Goal: Find specific page/section: Find specific page/section

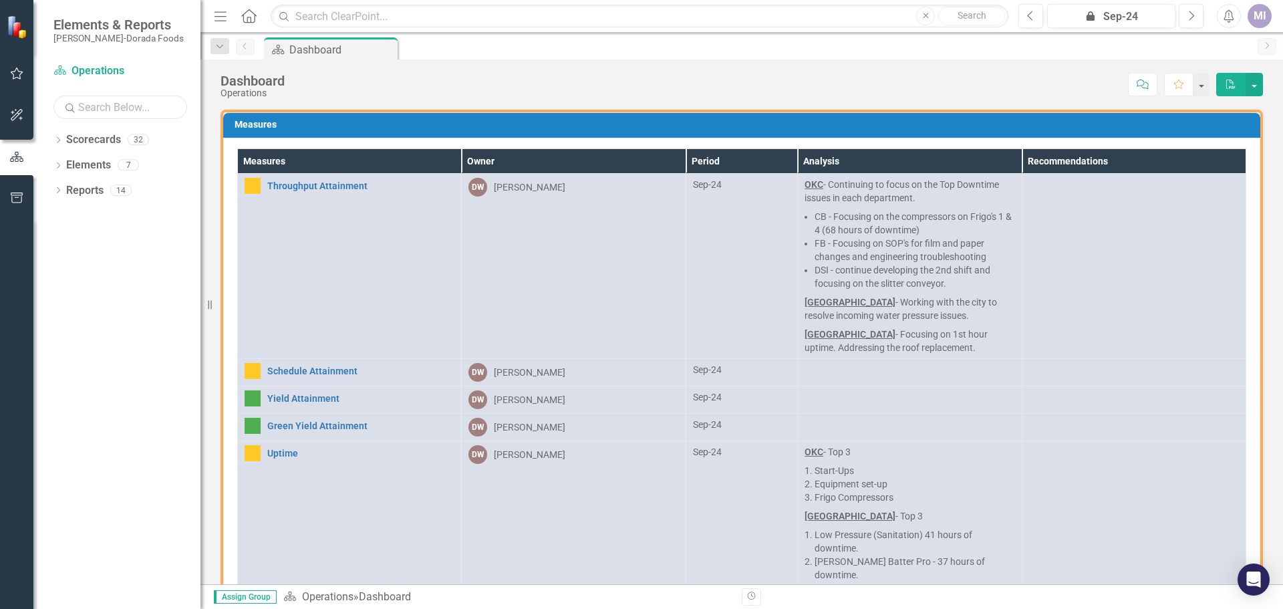
click at [83, 111] on input "text" at bounding box center [120, 107] width 134 height 23
type input "[GEOGRAPHIC_DATA]"
click at [17, 162] on icon "button" at bounding box center [16, 157] width 13 height 10
click at [110, 74] on link "Scorecard Operations" at bounding box center [120, 71] width 134 height 15
click at [105, 142] on link "Scorecards" at bounding box center [93, 139] width 55 height 15
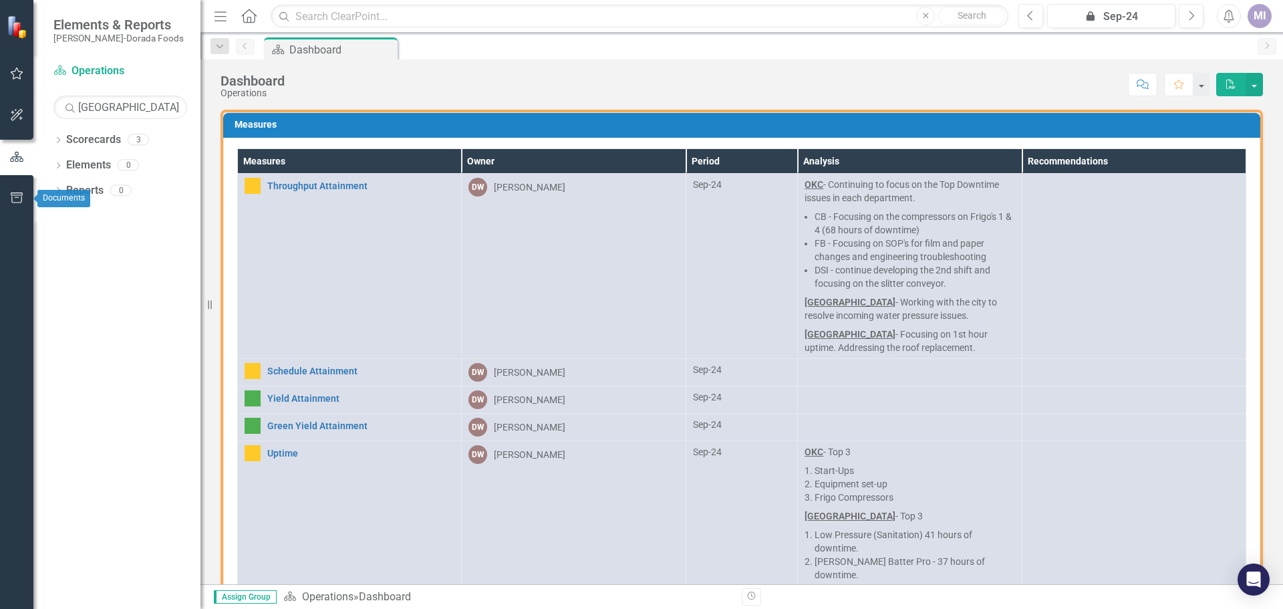
click at [14, 193] on icon "button" at bounding box center [17, 198] width 14 height 11
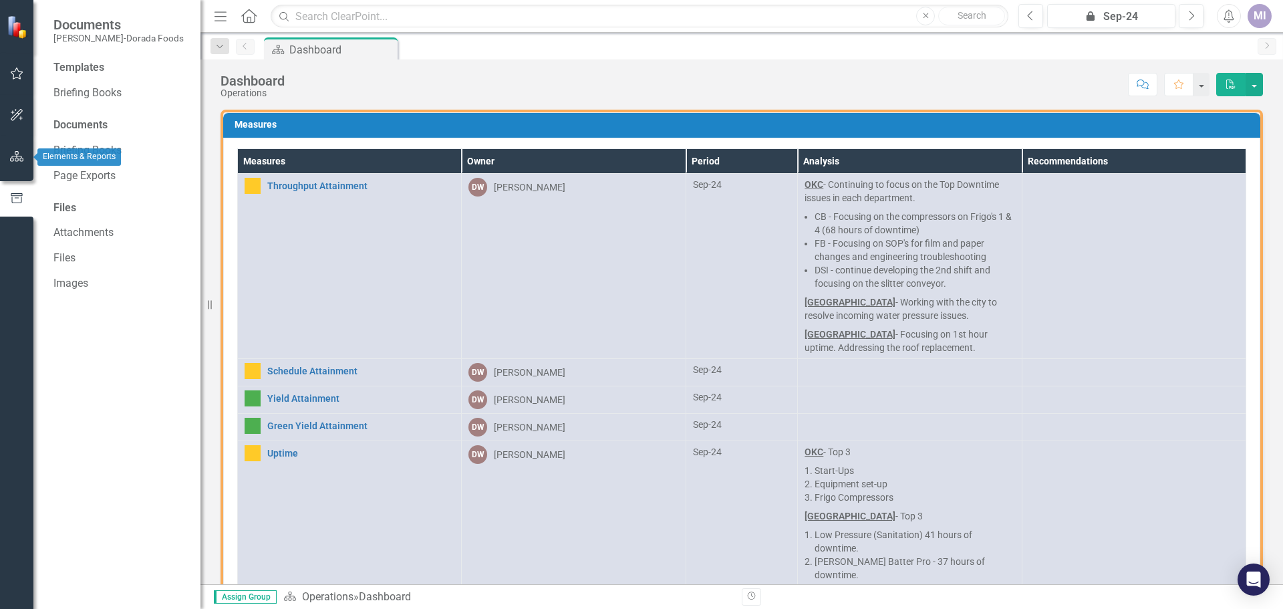
click at [15, 154] on icon "button" at bounding box center [17, 156] width 14 height 11
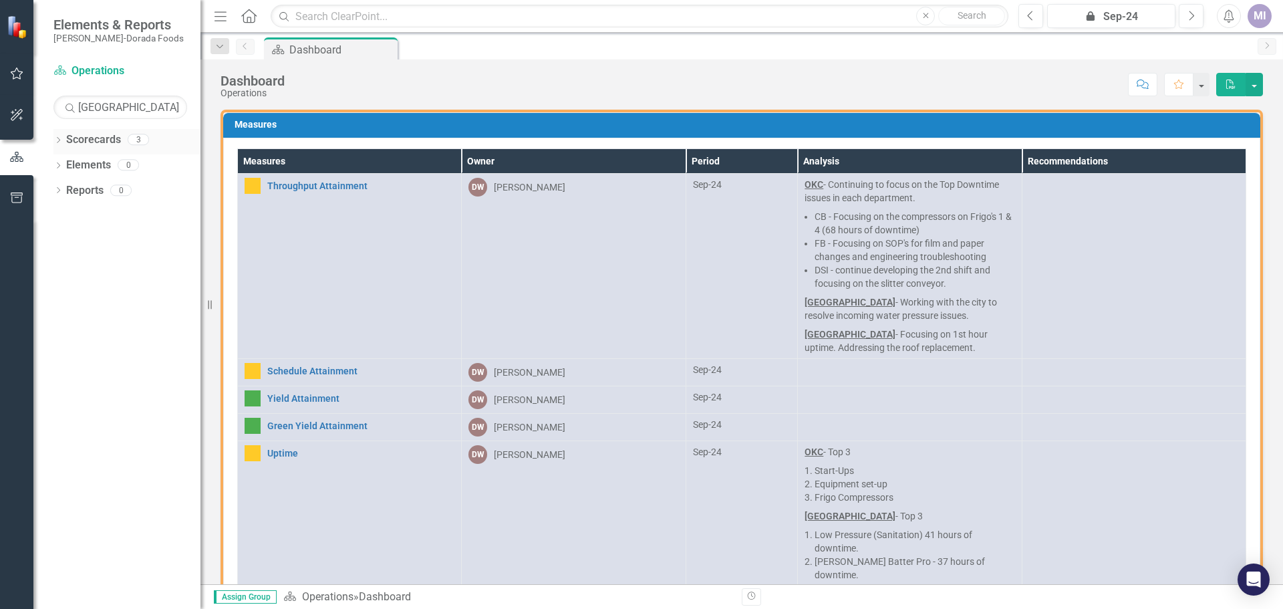
click at [59, 146] on div "Dropdown" at bounding box center [57, 141] width 9 height 11
click at [82, 187] on div "Dropdown" at bounding box center [76, 188] width 11 height 10
click at [82, 190] on icon "Dropdown" at bounding box center [79, 190] width 10 height 8
click at [76, 190] on icon "Dropdown" at bounding box center [78, 188] width 8 height 10
click at [76, 190] on icon "Dropdown" at bounding box center [79, 190] width 10 height 8
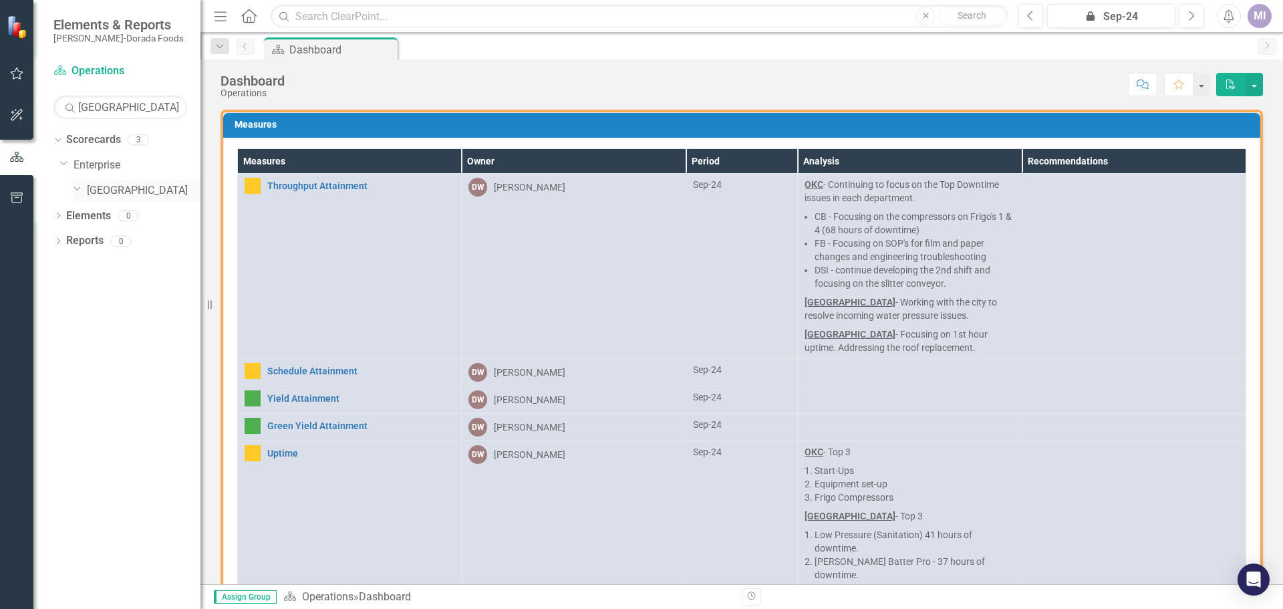
click at [96, 189] on link "[GEOGRAPHIC_DATA]" at bounding box center [144, 190] width 114 height 15
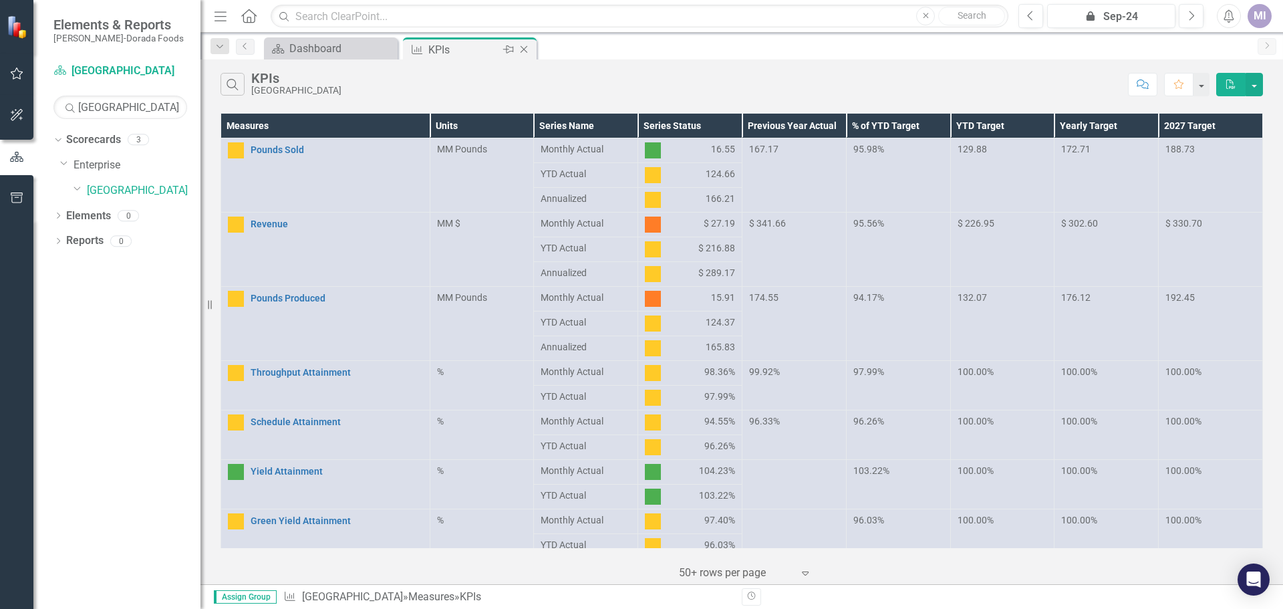
click at [438, 49] on div "KPIs" at bounding box center [464, 49] width 72 height 17
